Goal: Transaction & Acquisition: Obtain resource

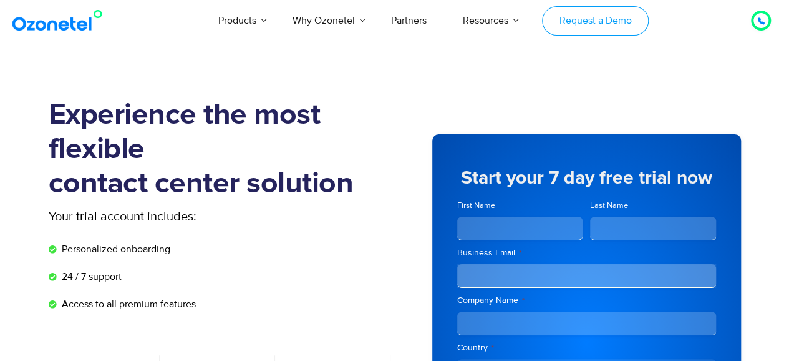
click at [569, 25] on link "Request a Demo" at bounding box center [595, 20] width 107 height 29
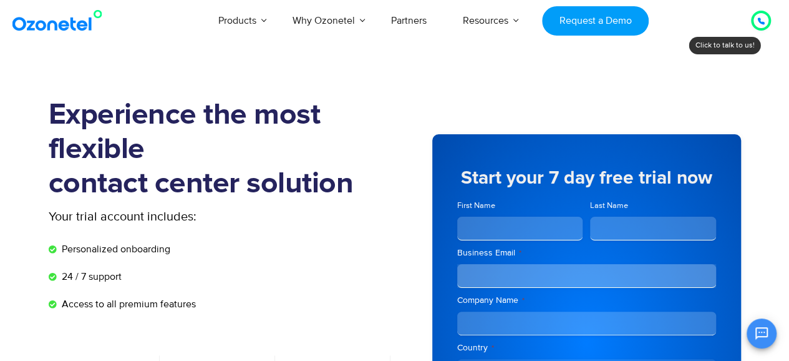
click at [752, 22] on div at bounding box center [761, 21] width 20 height 20
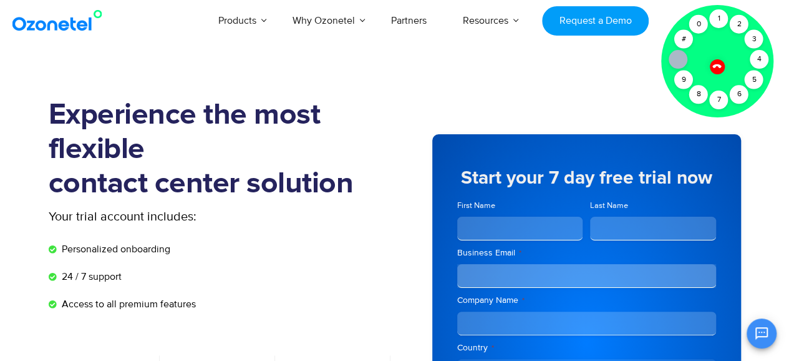
click at [716, 67] on icon at bounding box center [717, 66] width 11 height 11
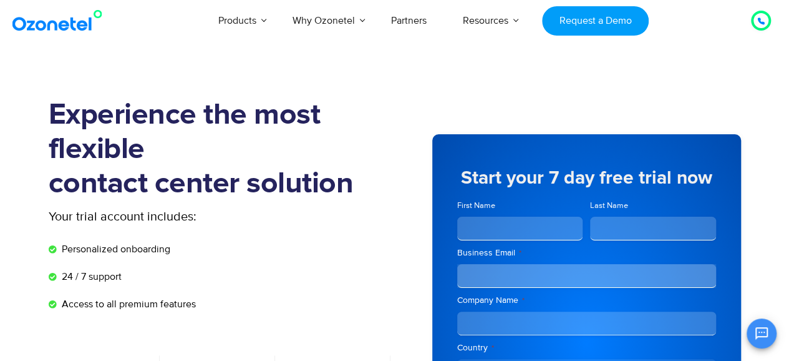
click at [760, 21] on icon at bounding box center [761, 21] width 6 height 6
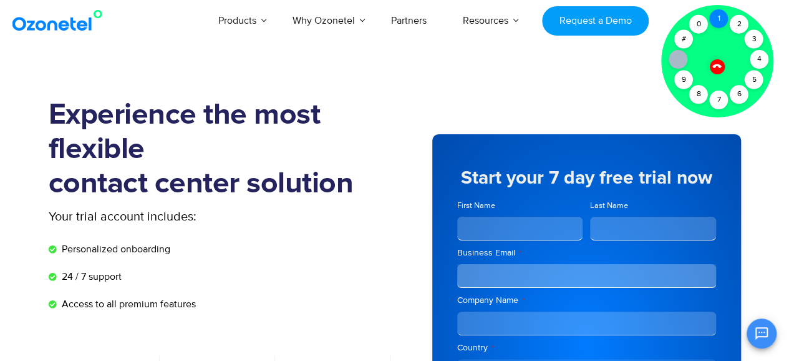
click at [725, 25] on div "1" at bounding box center [718, 18] width 19 height 19
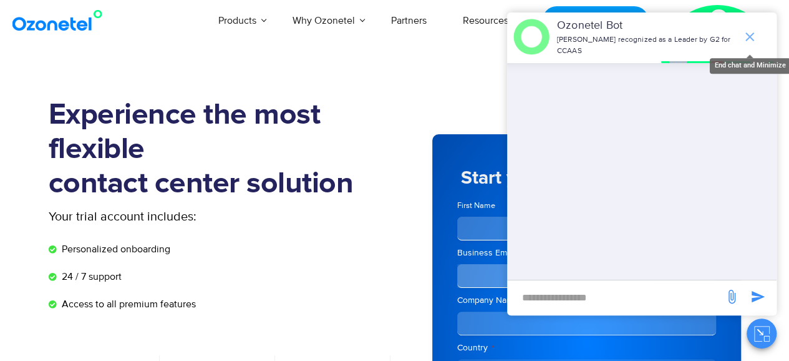
click at [752, 37] on icon "end chat or minimize" at bounding box center [749, 36] width 15 height 15
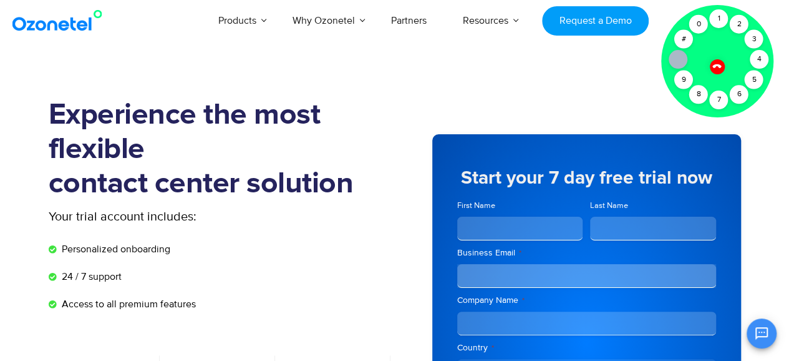
click at [714, 65] on icon at bounding box center [716, 66] width 9 height 9
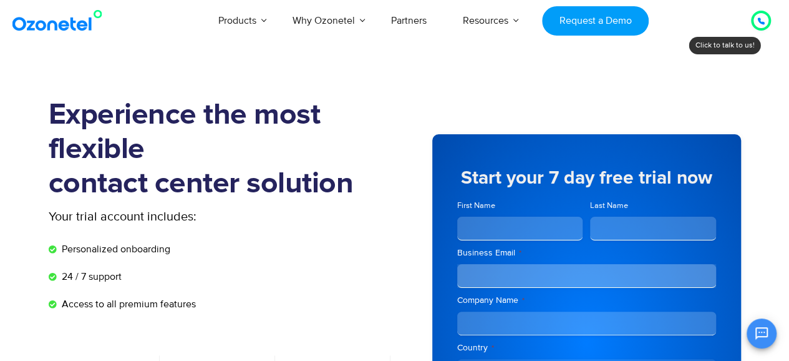
click at [763, 16] on div at bounding box center [760, 20] width 7 height 15
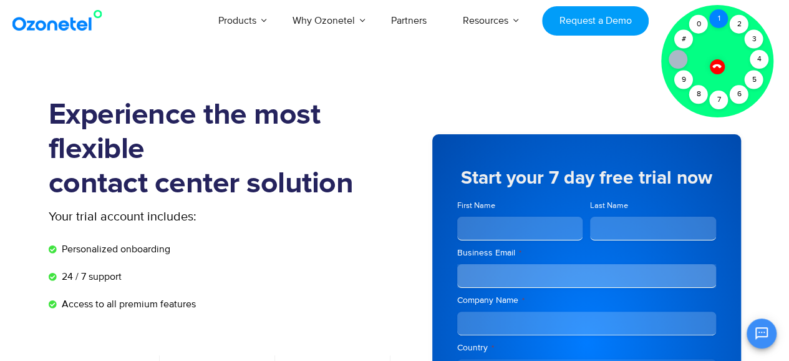
click at [720, 24] on div "1" at bounding box center [718, 18] width 19 height 19
